Goal: Transaction & Acquisition: Purchase product/service

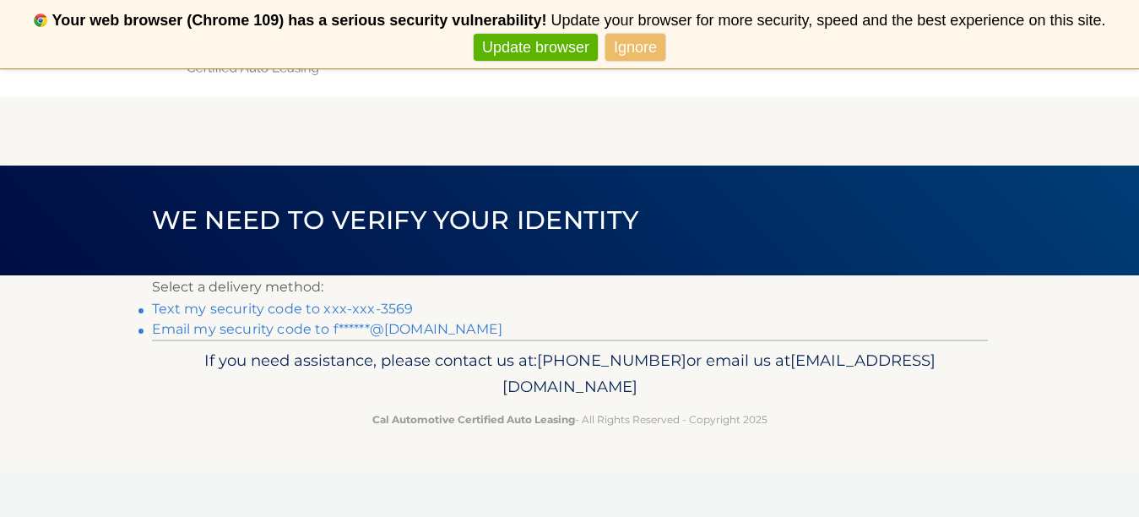
click at [363, 310] on link "Text my security code to xxx-xxx-3569" at bounding box center [283, 309] width 262 height 16
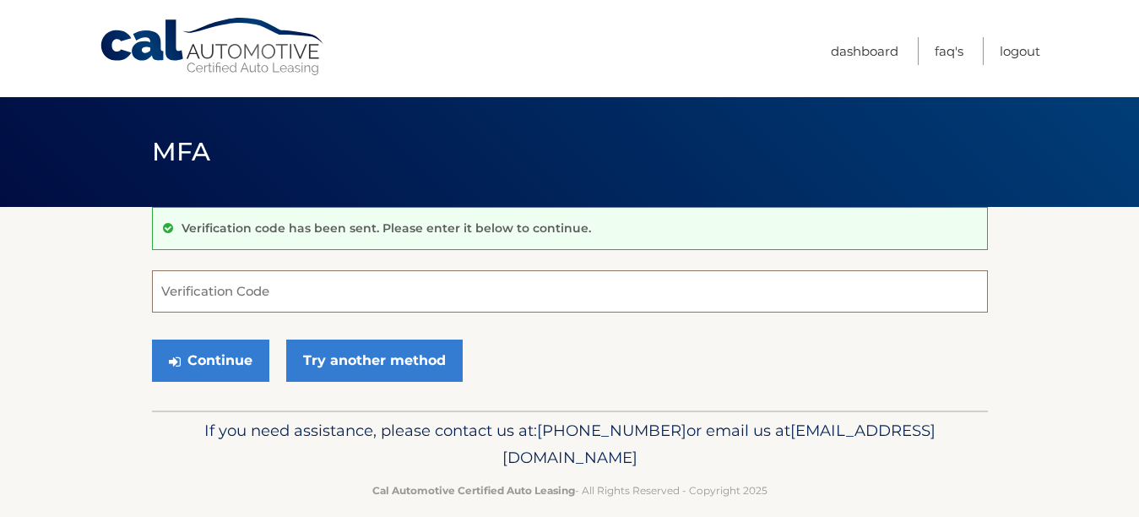
click at [260, 288] on input "Verification Code" at bounding box center [570, 291] width 836 height 42
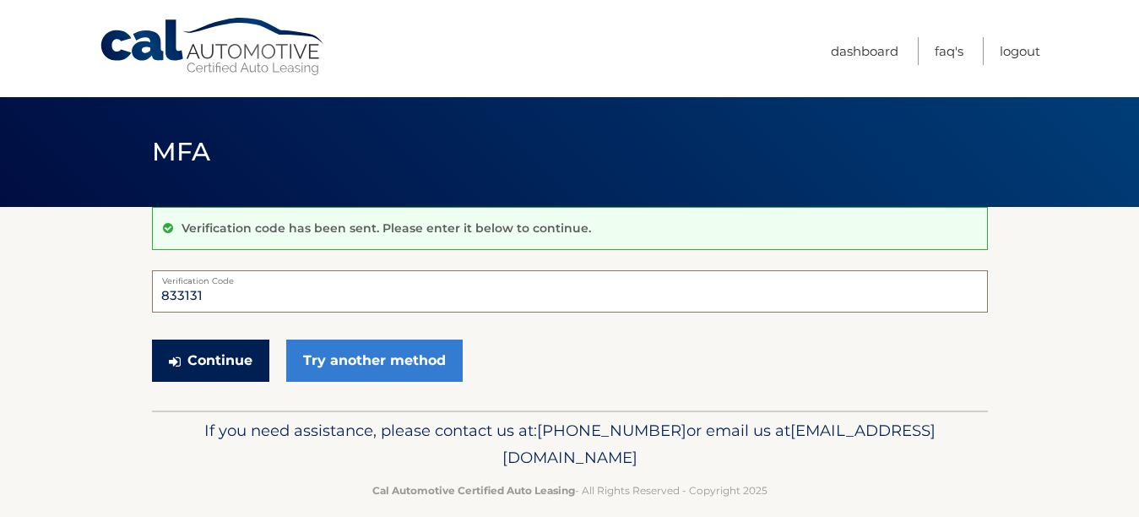
type input "833131"
click at [209, 360] on button "Continue" at bounding box center [210, 360] width 117 height 42
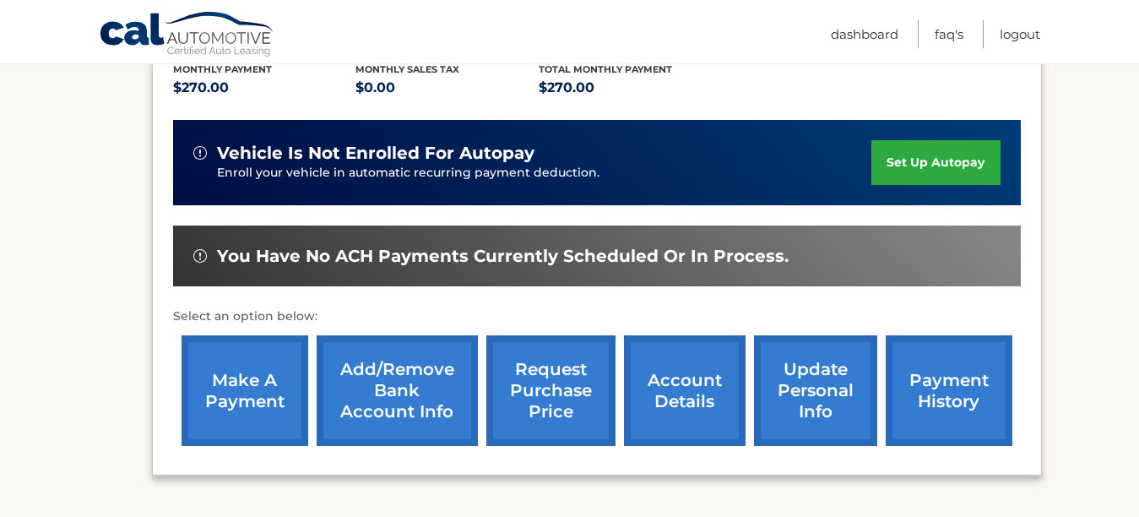
scroll to position [422, 0]
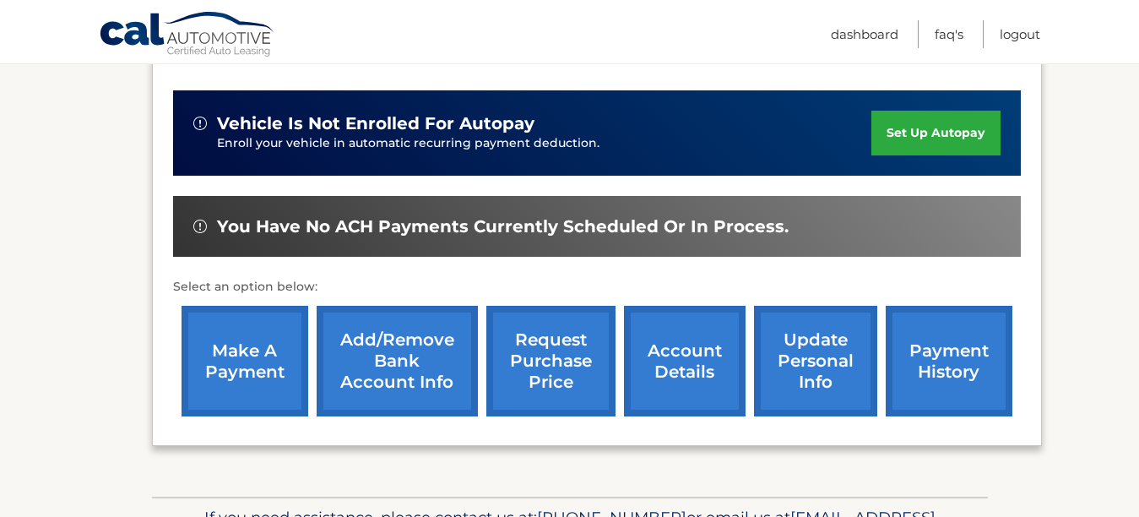
click at [231, 341] on link "make a payment" at bounding box center [245, 361] width 127 height 111
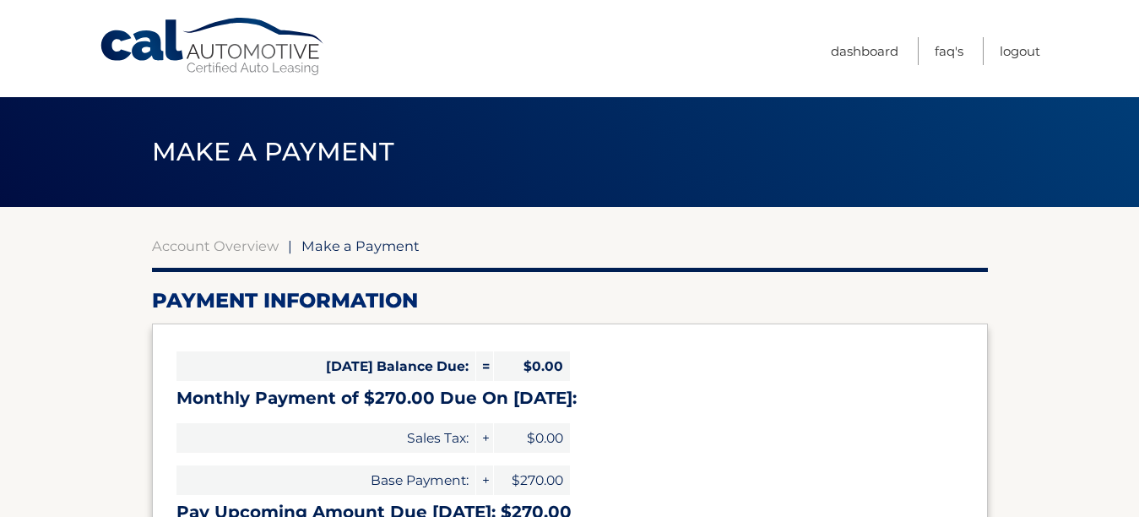
select select "MTJmY2JiN2QtZWViNy00ODNjLWE3ODUtNDAzZmY0ODk1NTA5"
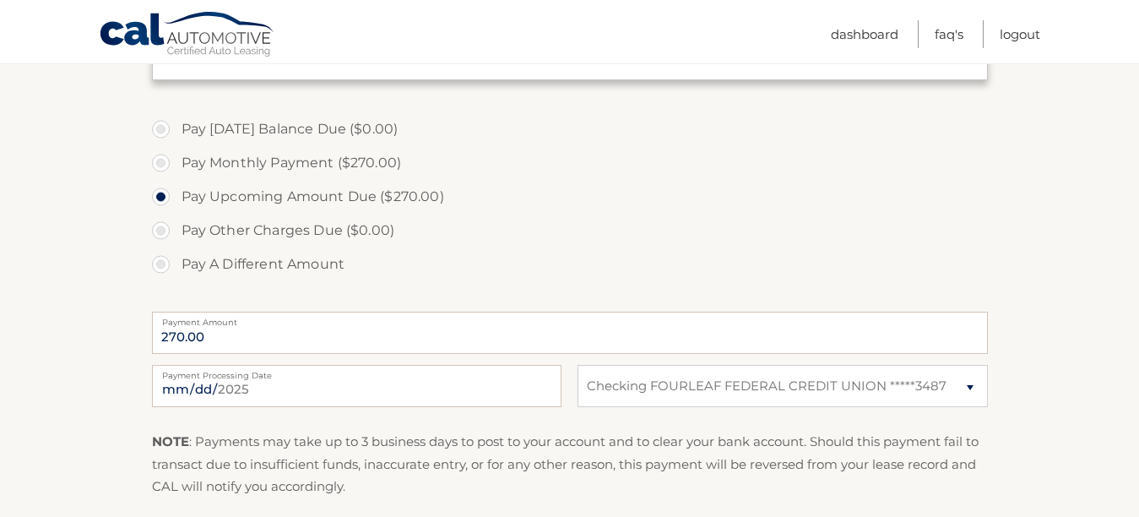
scroll to position [507, 0]
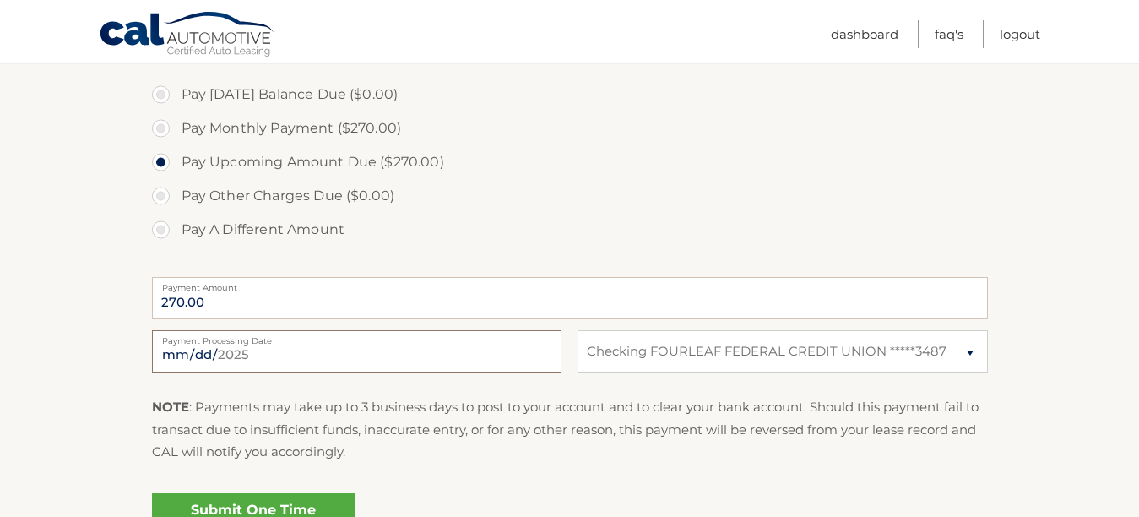
click at [357, 350] on input "2025-08-20" at bounding box center [356, 351] width 409 height 42
type input "2025-08-25"
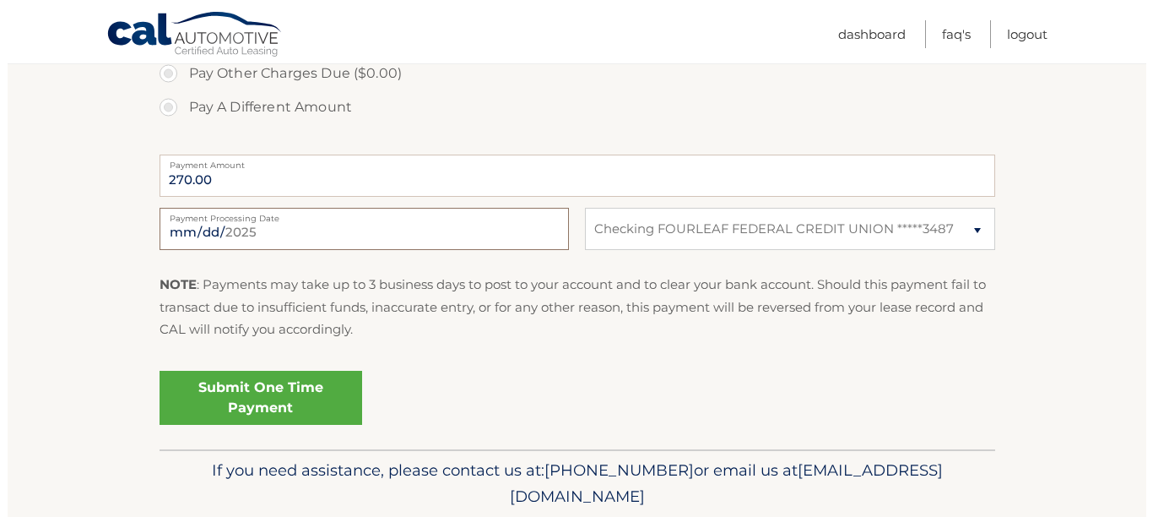
scroll to position [675, 0]
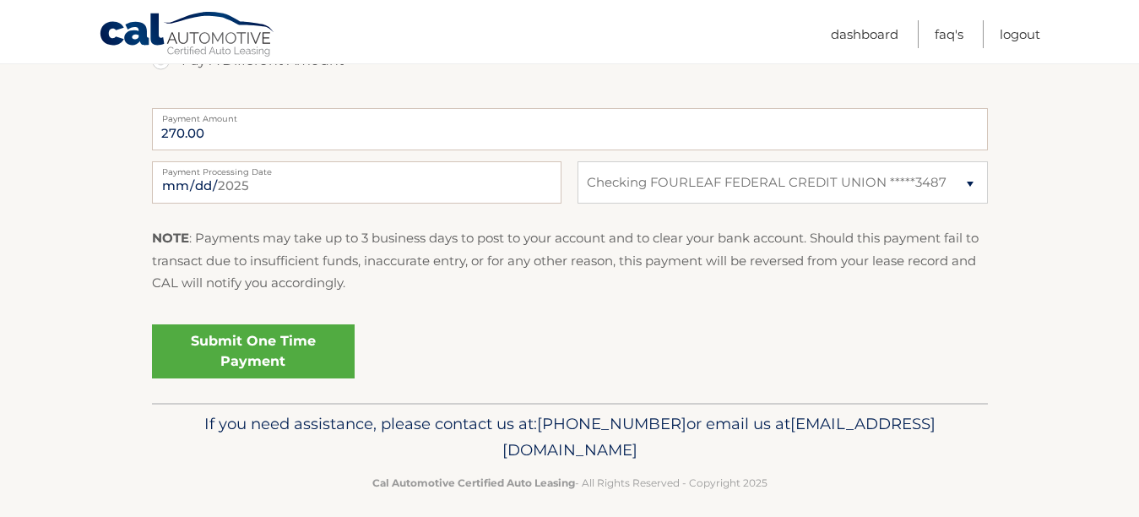
click at [276, 358] on link "Submit One Time Payment" at bounding box center [253, 351] width 203 height 54
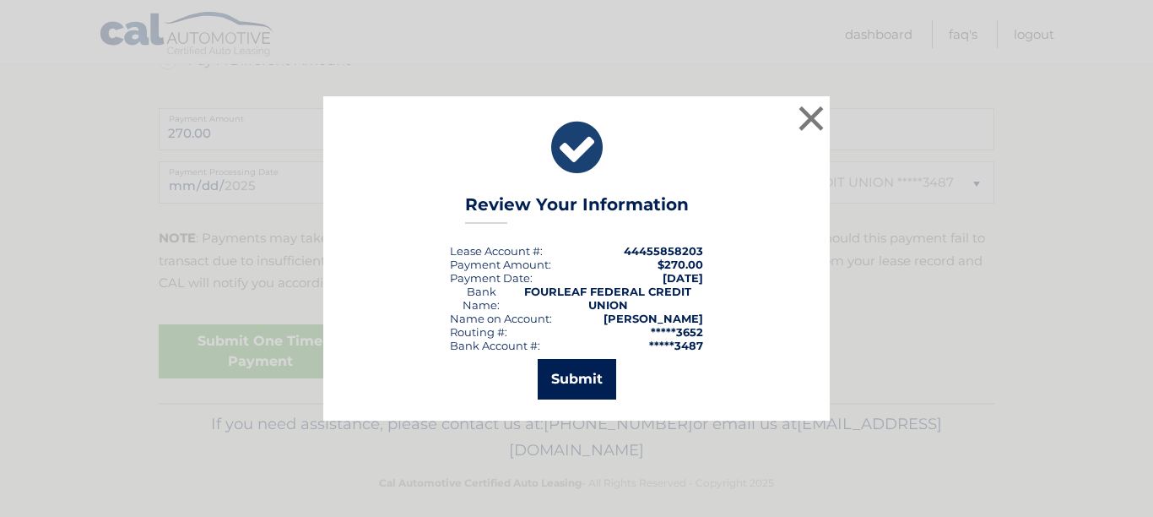
click at [563, 381] on button "Submit" at bounding box center [577, 379] width 79 height 41
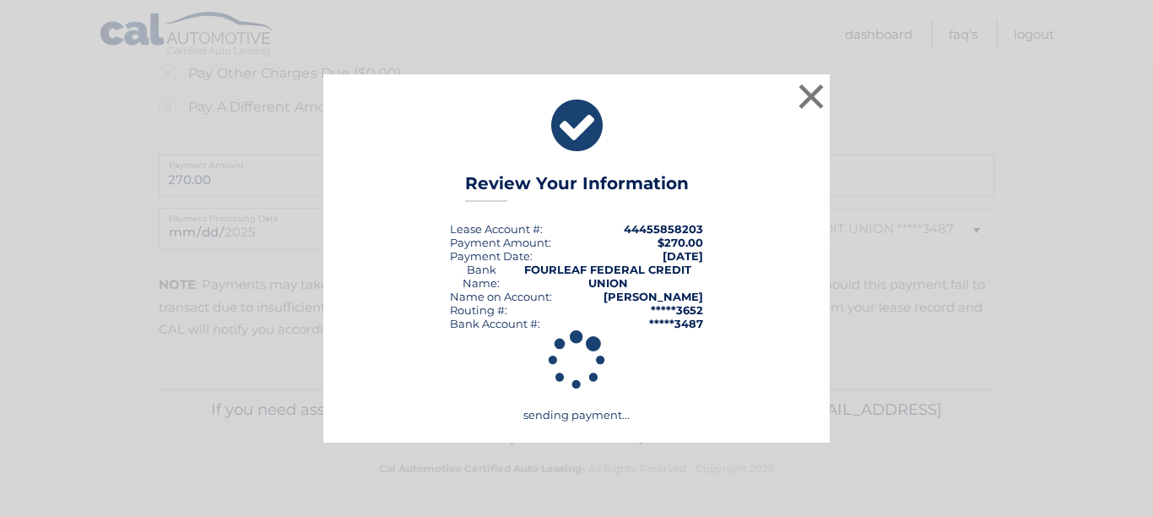
scroll to position [629, 0]
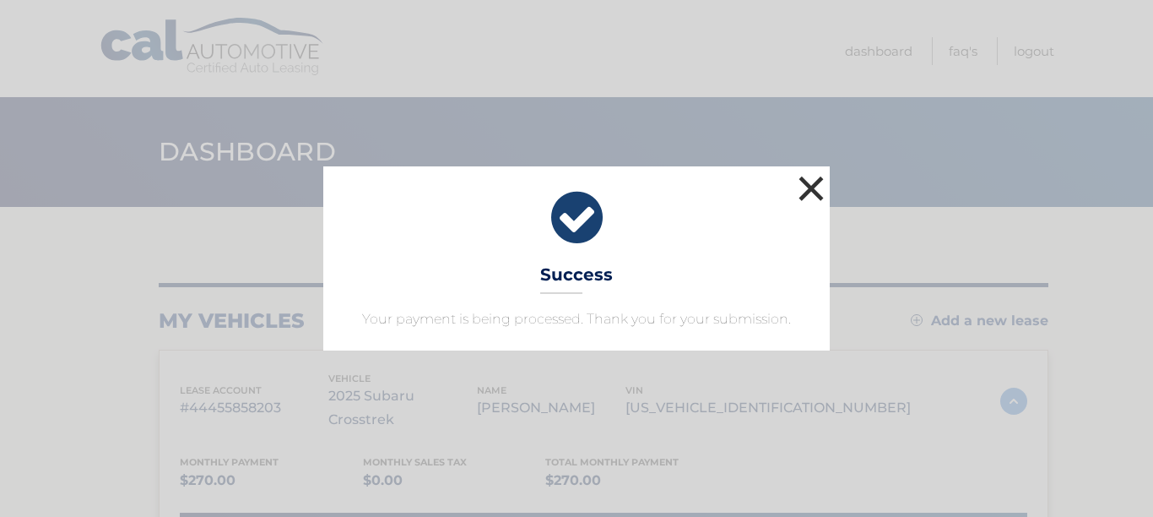
click at [810, 179] on button "×" at bounding box center [812, 188] width 34 height 34
